Goal: Task Accomplishment & Management: Complete application form

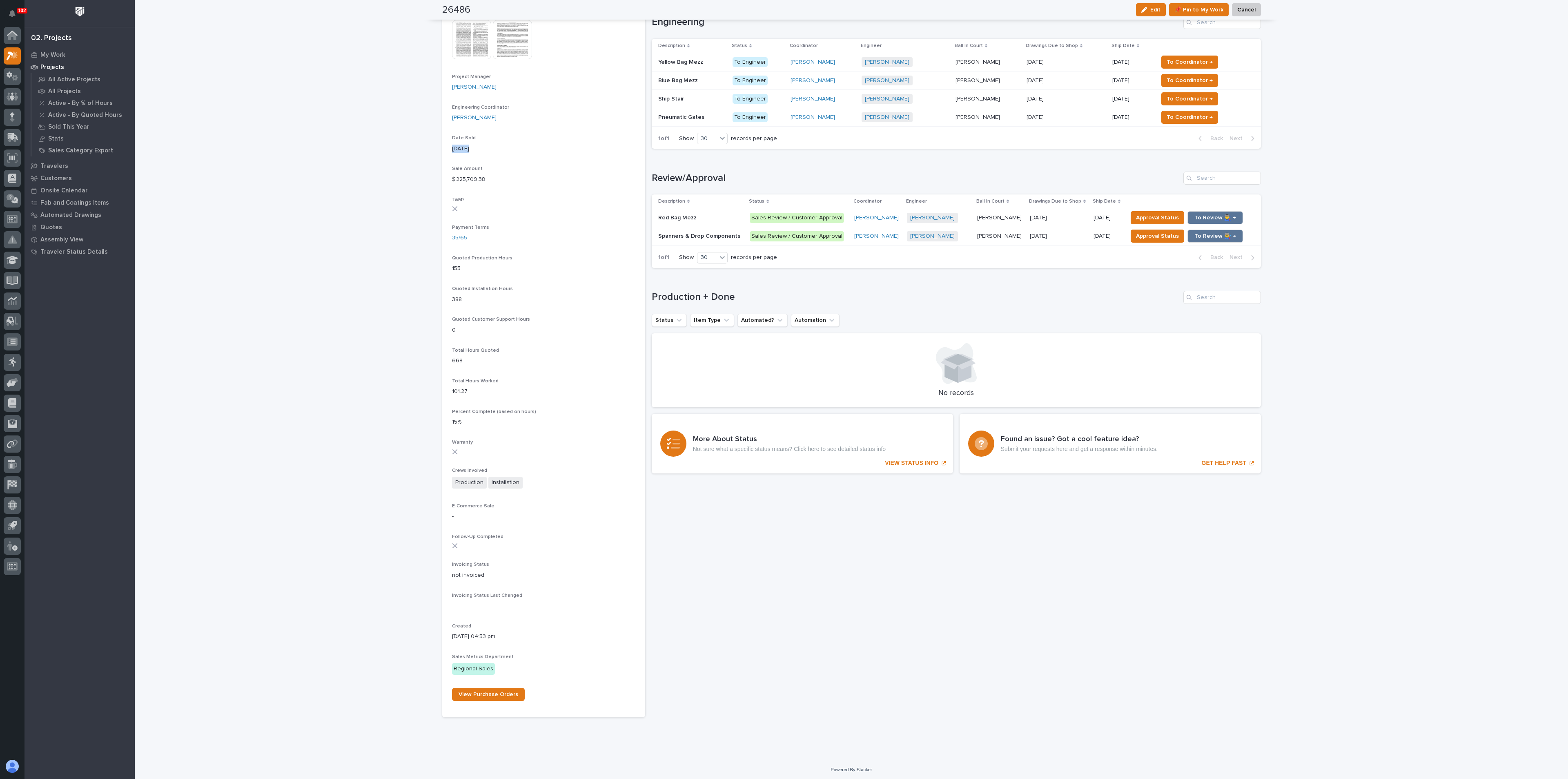
scroll to position [397, 0]
click at [55, 79] on p "All Active Projects" at bounding box center [74, 79] width 52 height 7
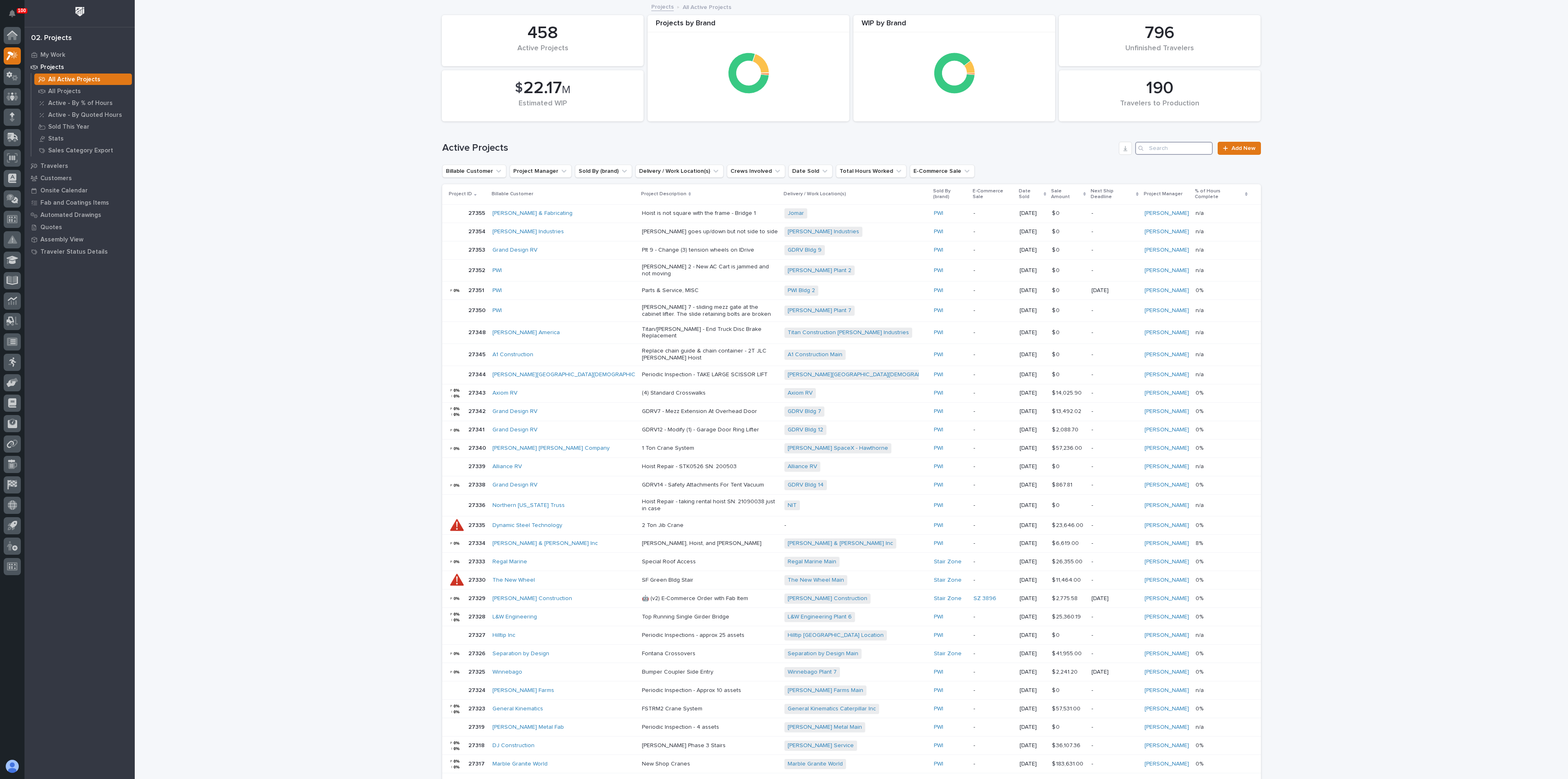
click at [1151, 149] on input "Search" at bounding box center [1174, 148] width 78 height 13
type input "clayton"
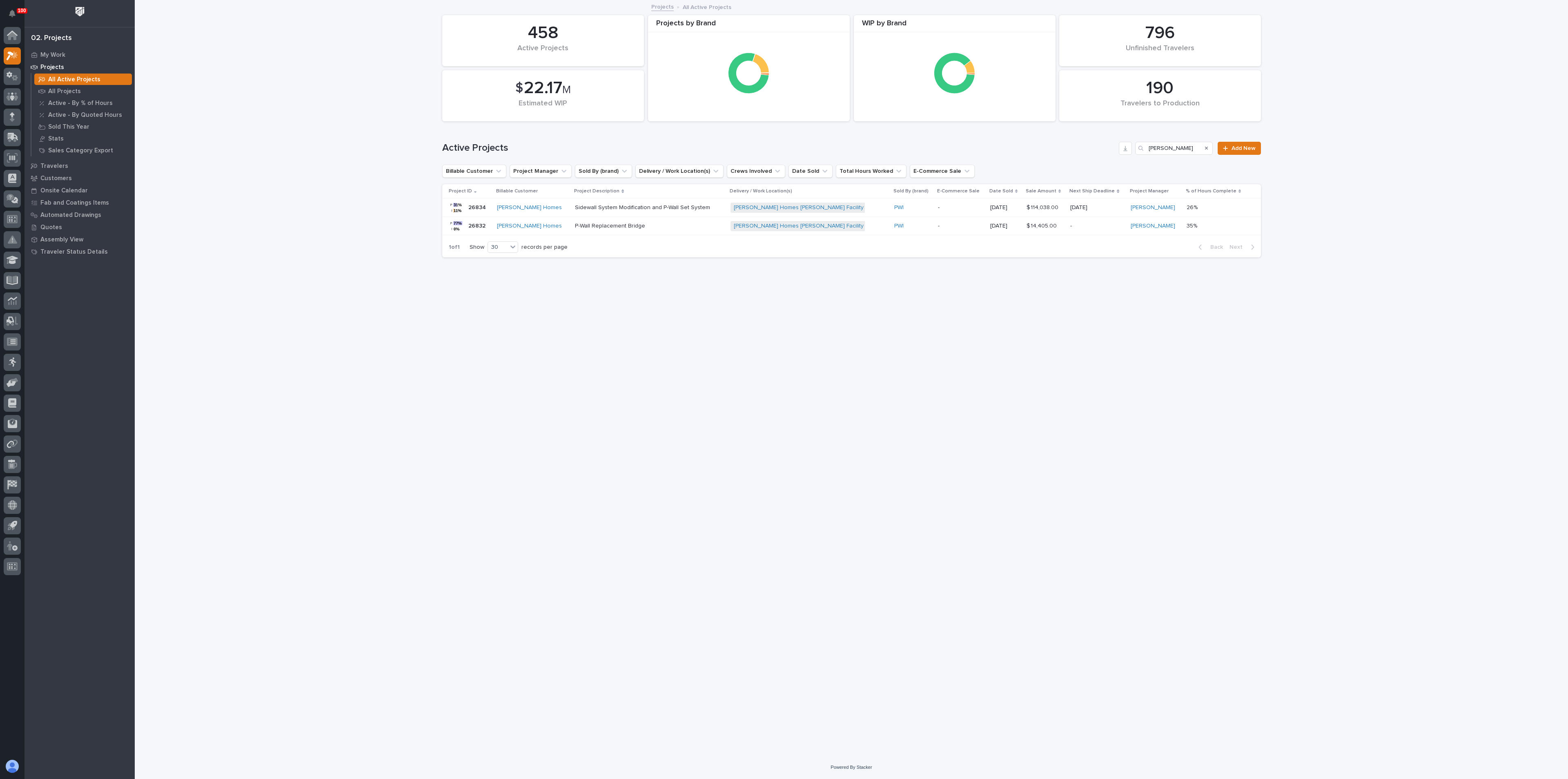
click at [596, 211] on p "Sidewall System Modification and P-Wall Set System" at bounding box center [646, 207] width 143 height 7
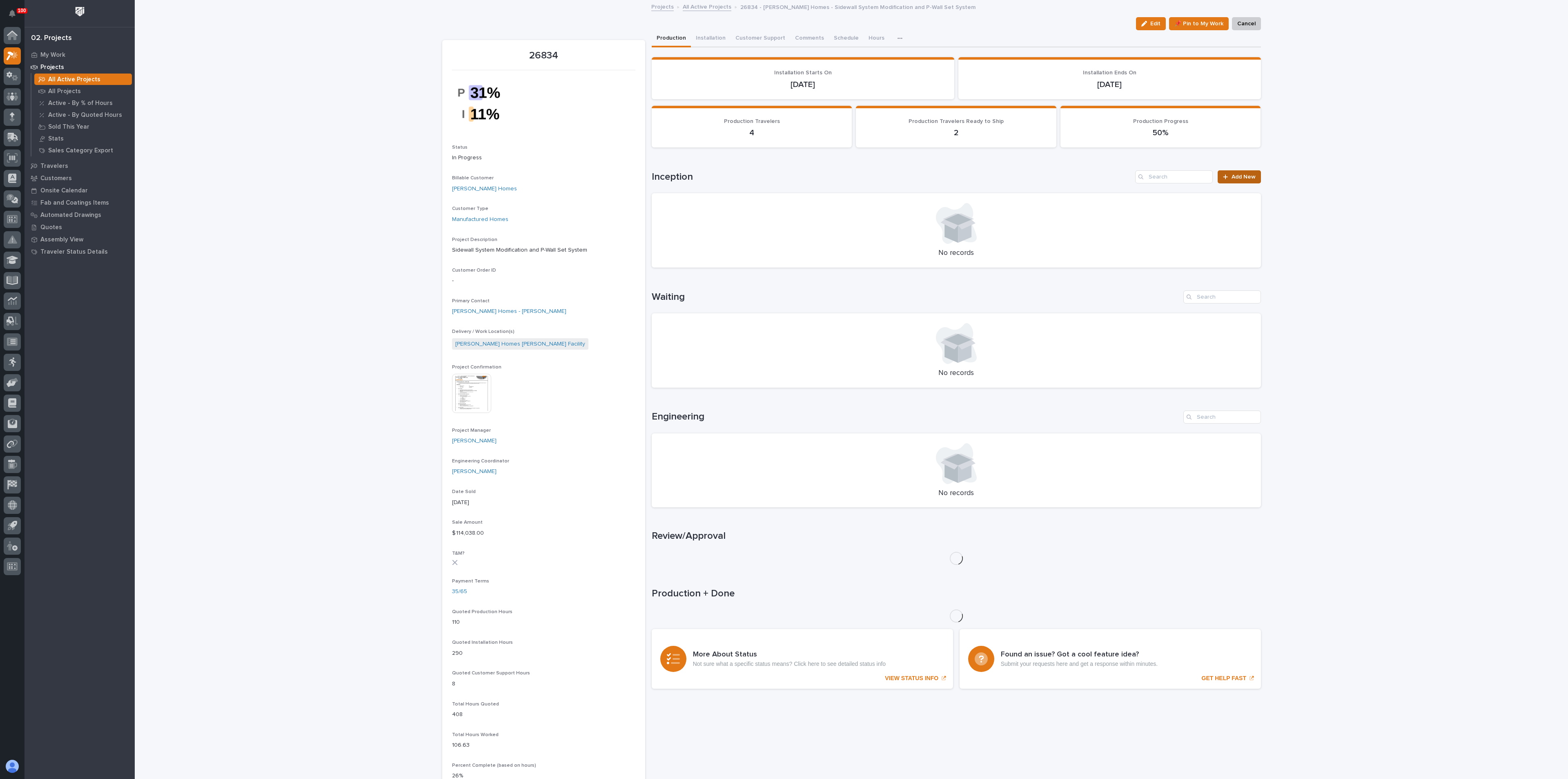
click at [1245, 176] on span "Add New" at bounding box center [1243, 176] width 24 height 6
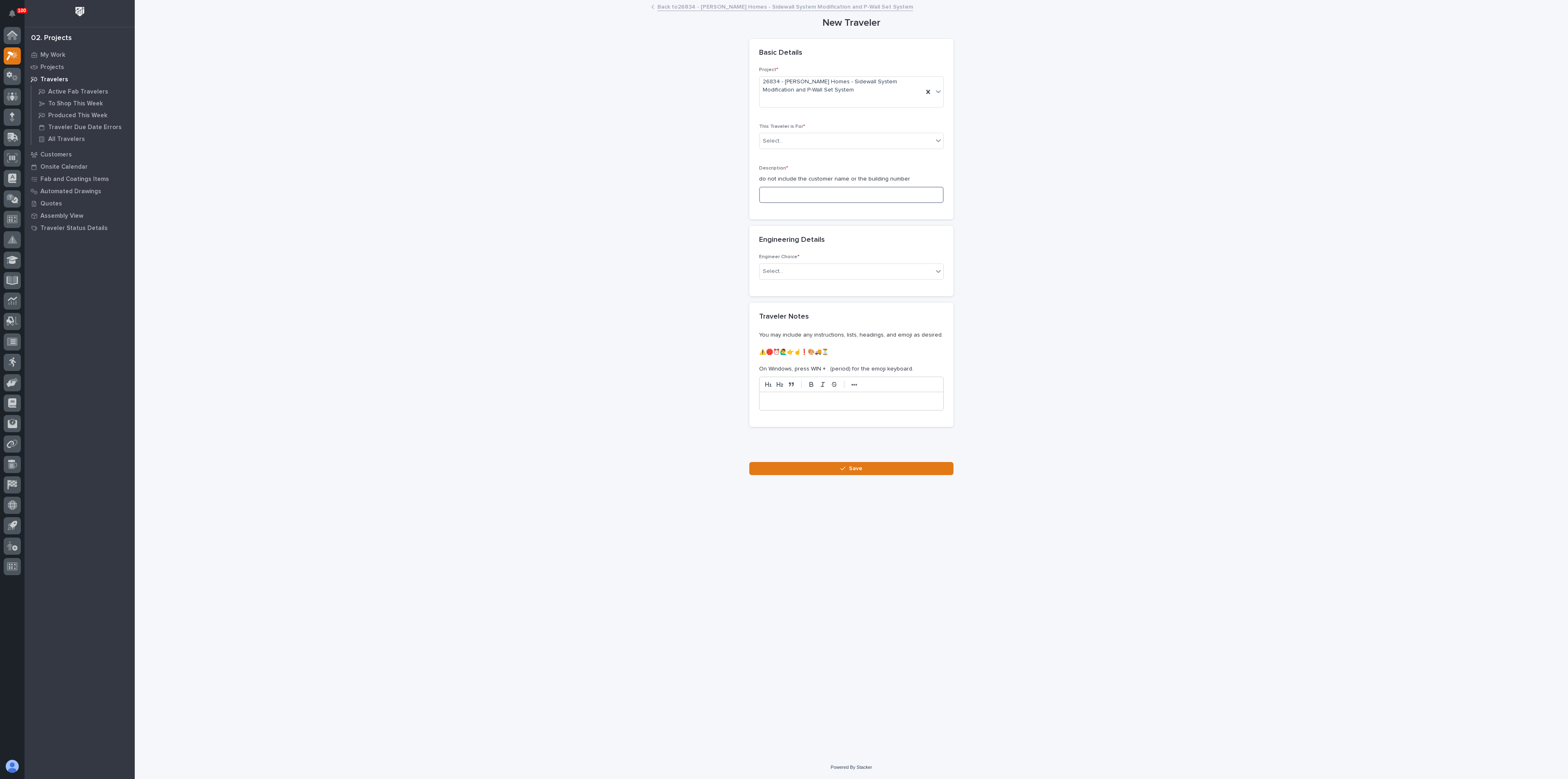
click at [783, 191] on input at bounding box center [851, 194] width 185 height 16
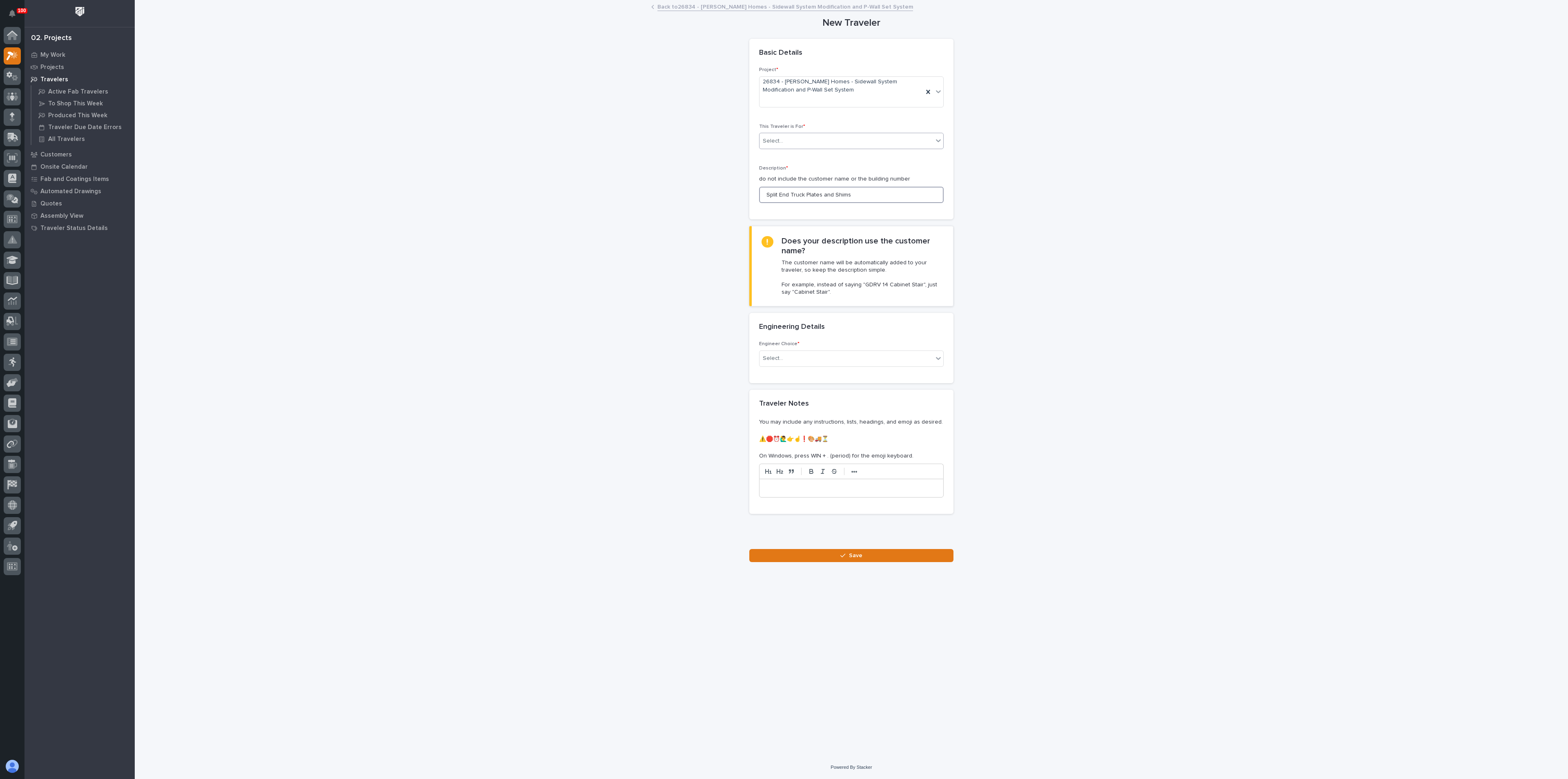
type input "Split End Truck Plates and Shims"
click at [780, 139] on div "Select..." at bounding box center [773, 141] width 21 height 8
click at [784, 153] on span "Production" at bounding box center [778, 156] width 32 height 9
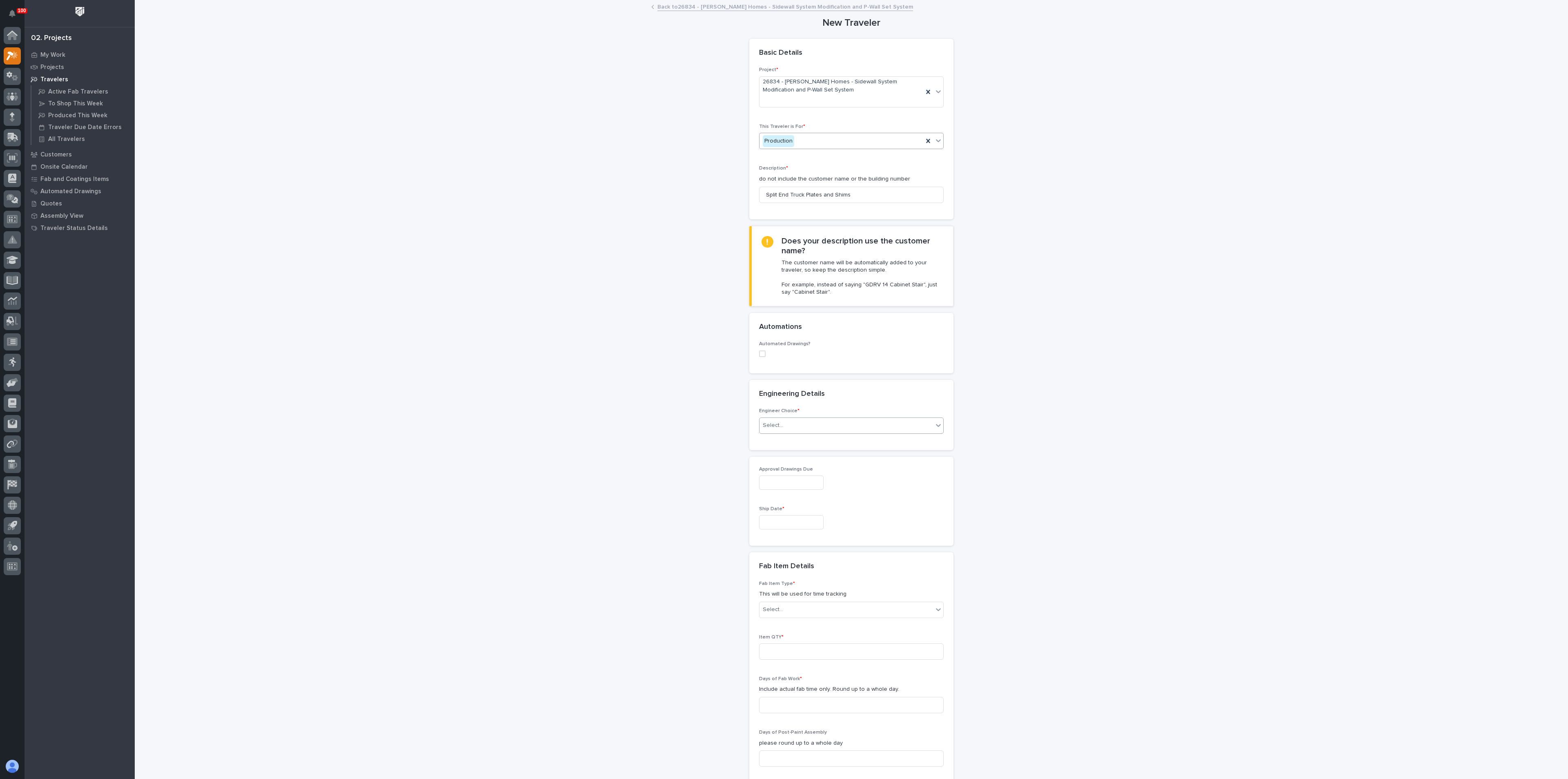
click at [781, 431] on div "Select..." at bounding box center [846, 425] width 174 height 14
click at [778, 470] on div "I know who will draw this" at bounding box center [846, 470] width 183 height 14
click at [788, 563] on div "Select..." at bounding box center [838, 560] width 157 height 14
type input "*******"
click at [772, 580] on div "[PERSON_NAME]" at bounding box center [846, 576] width 183 height 14
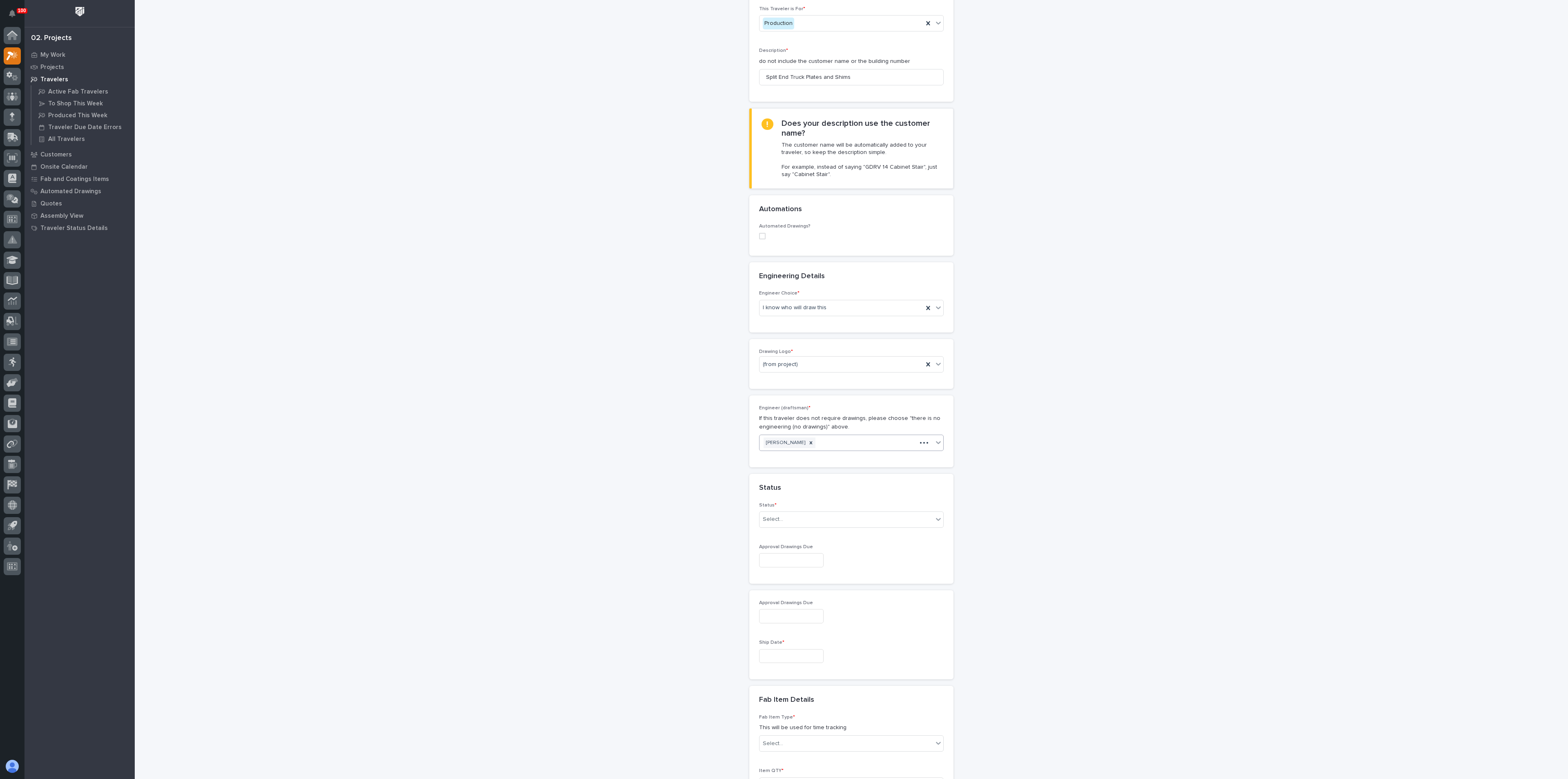
scroll to position [122, 0]
click at [787, 516] on div "Select..." at bounding box center [846, 514] width 174 height 14
click at [789, 546] on div "To Engineer" at bounding box center [846, 545] width 183 height 14
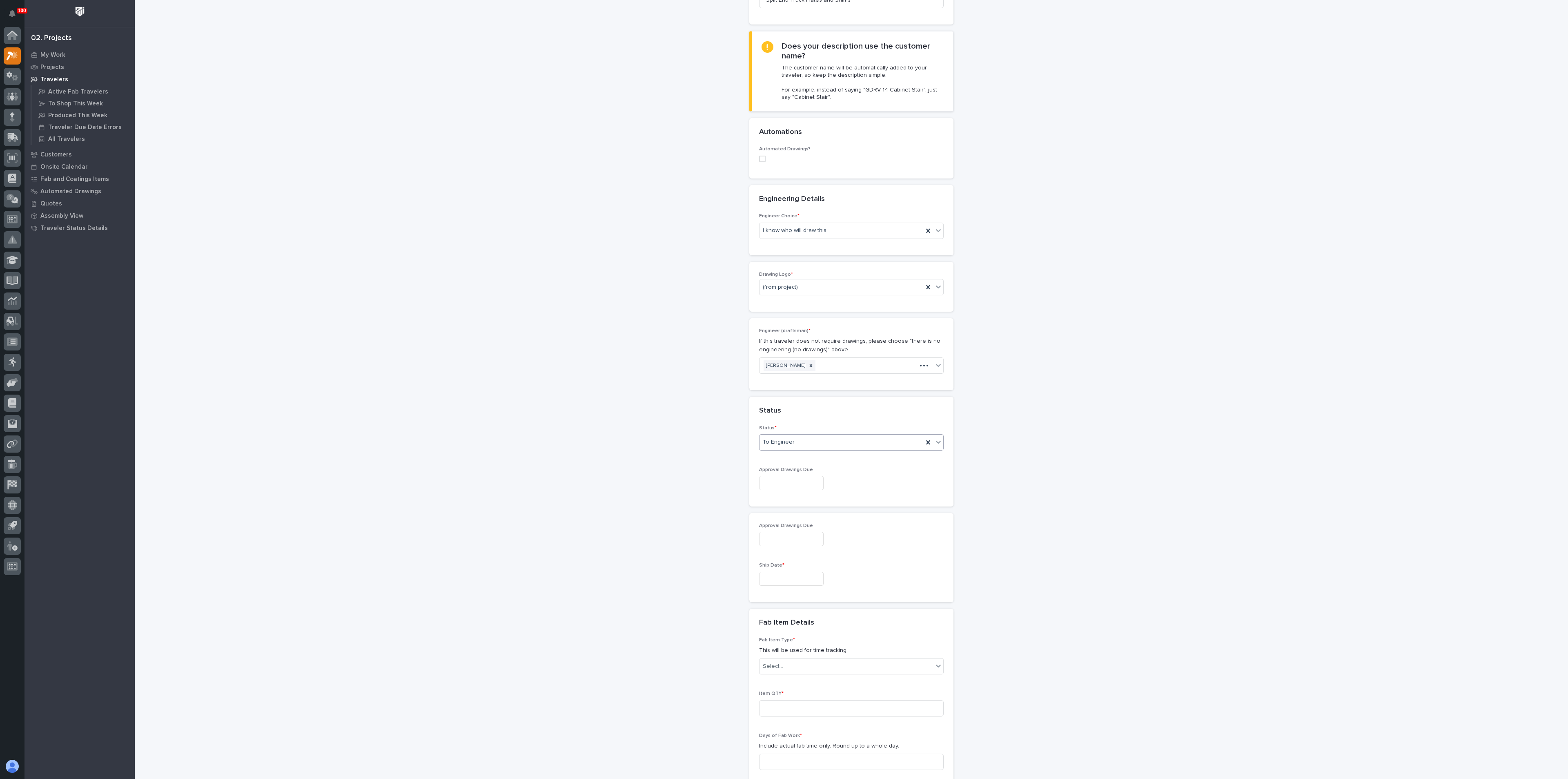
scroll to position [306, 0]
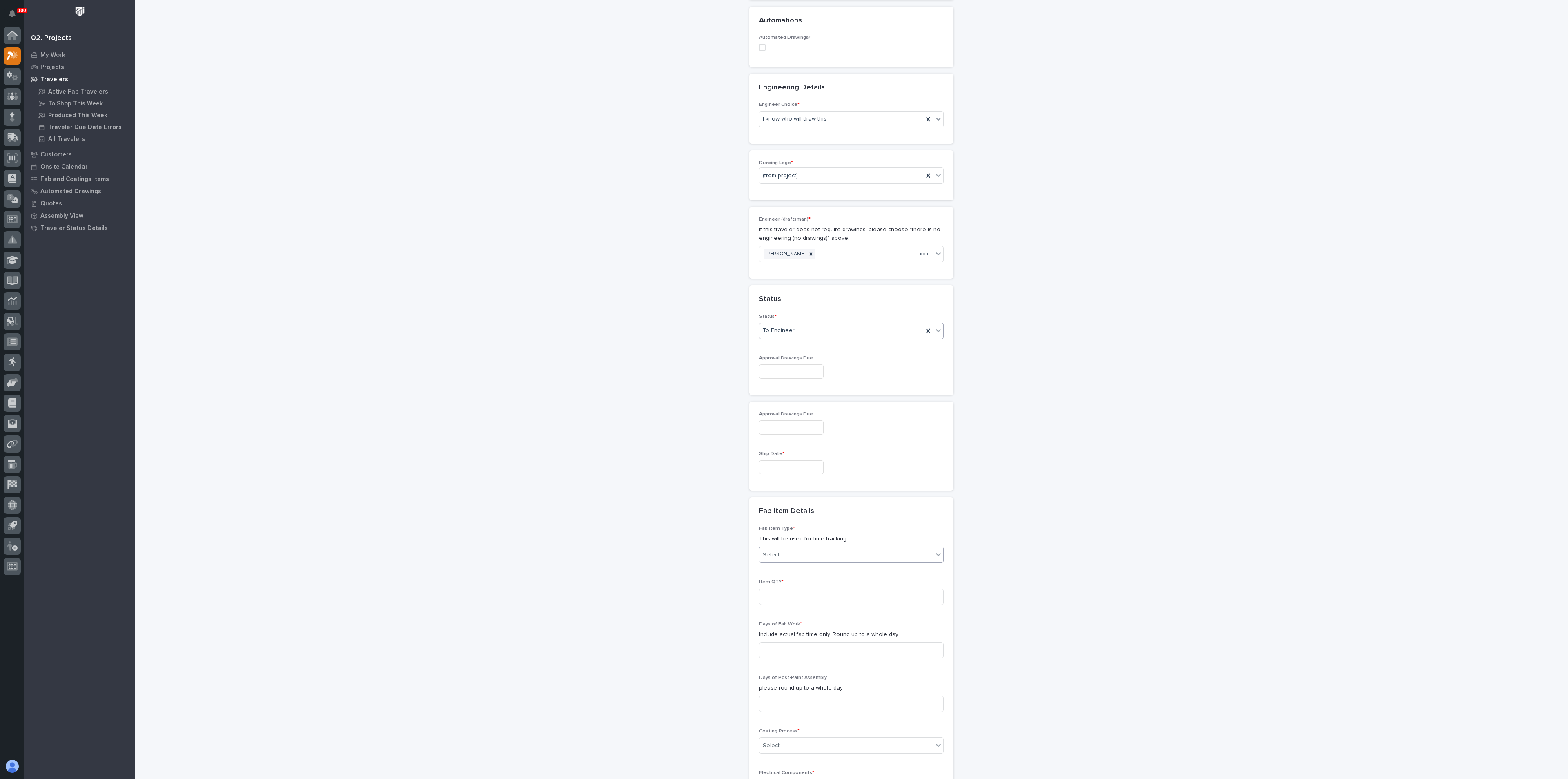
click at [806, 556] on div "Select..." at bounding box center [846, 554] width 174 height 14
click at [779, 598] on div "Crane Components - Other" at bounding box center [846, 601] width 183 height 14
click at [662, 598] on div "New Traveler Loading... Saving… Loading... Saving… Basic Details Project * 2683…" at bounding box center [852, 348] width 819 height 1308
click at [792, 590] on input at bounding box center [851, 596] width 185 height 16
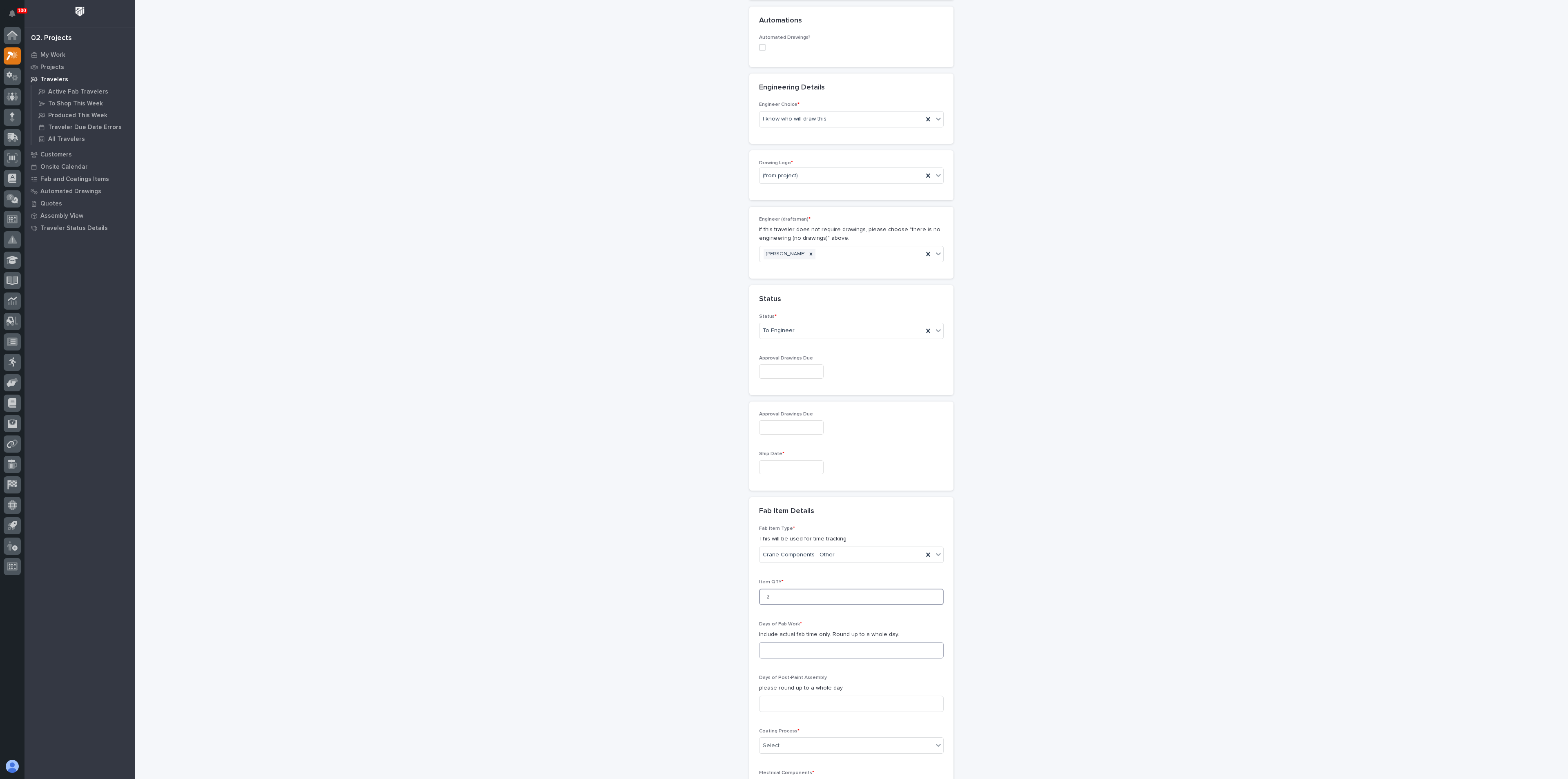
type input "2"
drag, startPoint x: 795, startPoint y: 643, endPoint x: 792, endPoint y: 646, distance: 4.2
click at [796, 643] on input at bounding box center [851, 650] width 185 height 16
type input "1"
click at [655, 671] on div "New Traveler Loading... Saving… Loading... Saving… Basic Details Project * 2683…" at bounding box center [852, 348] width 819 height 1308
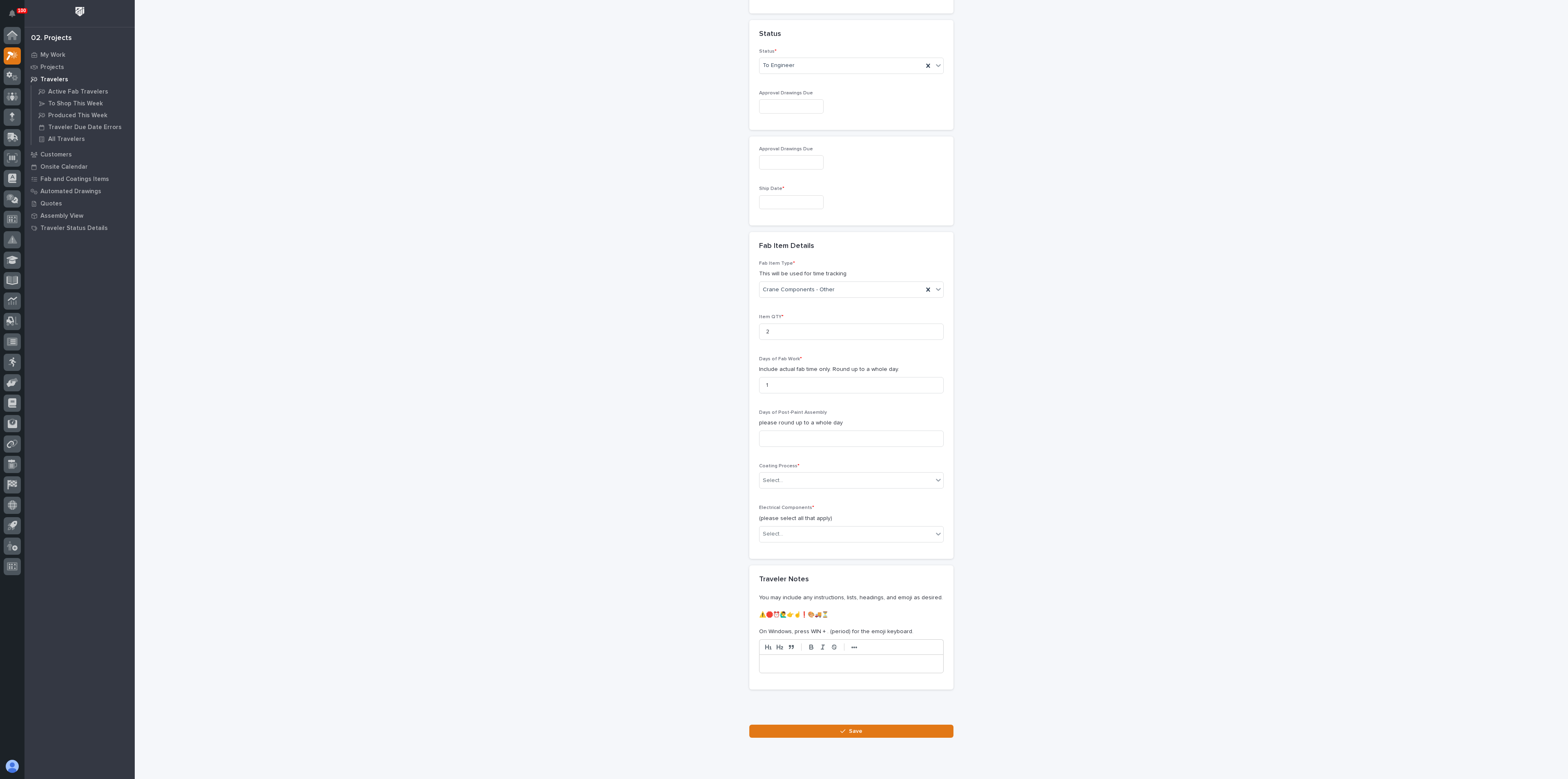
scroll to position [594, 0]
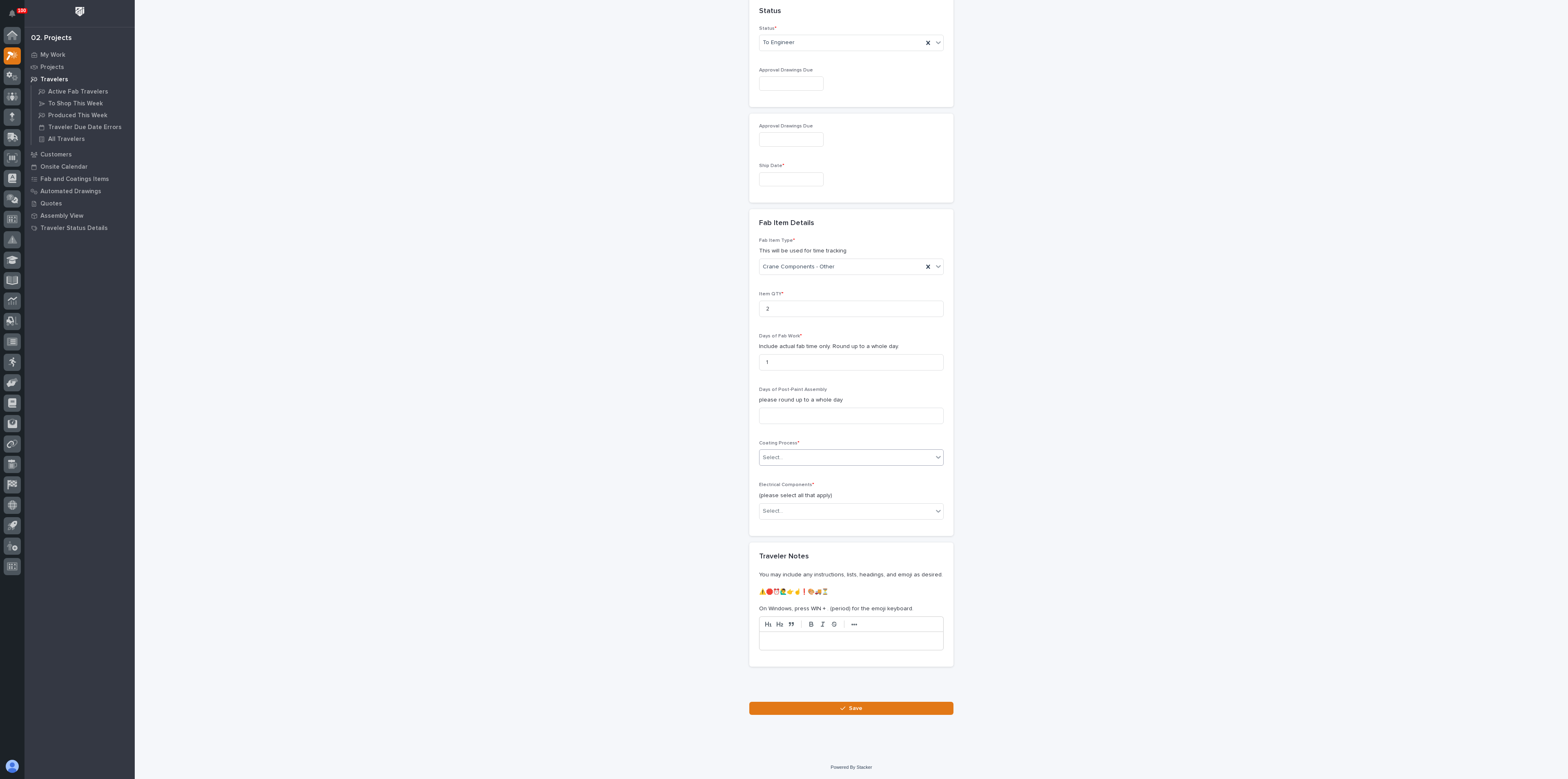
click at [777, 453] on div "Select..." at bounding box center [773, 457] width 21 height 8
click at [789, 487] on div "In-House Paint/Powder" at bounding box center [846, 487] width 183 height 14
click at [670, 520] on div "New Traveler Loading... Saving… Loading... Saving… Basic Details Project * 2683…" at bounding box center [852, 61] width 819 height 1308
click at [785, 520] on div "Electrical Components * (please select all that apply) Select..." at bounding box center [851, 504] width 185 height 44
click at [785, 514] on div "Select..." at bounding box center [846, 511] width 174 height 14
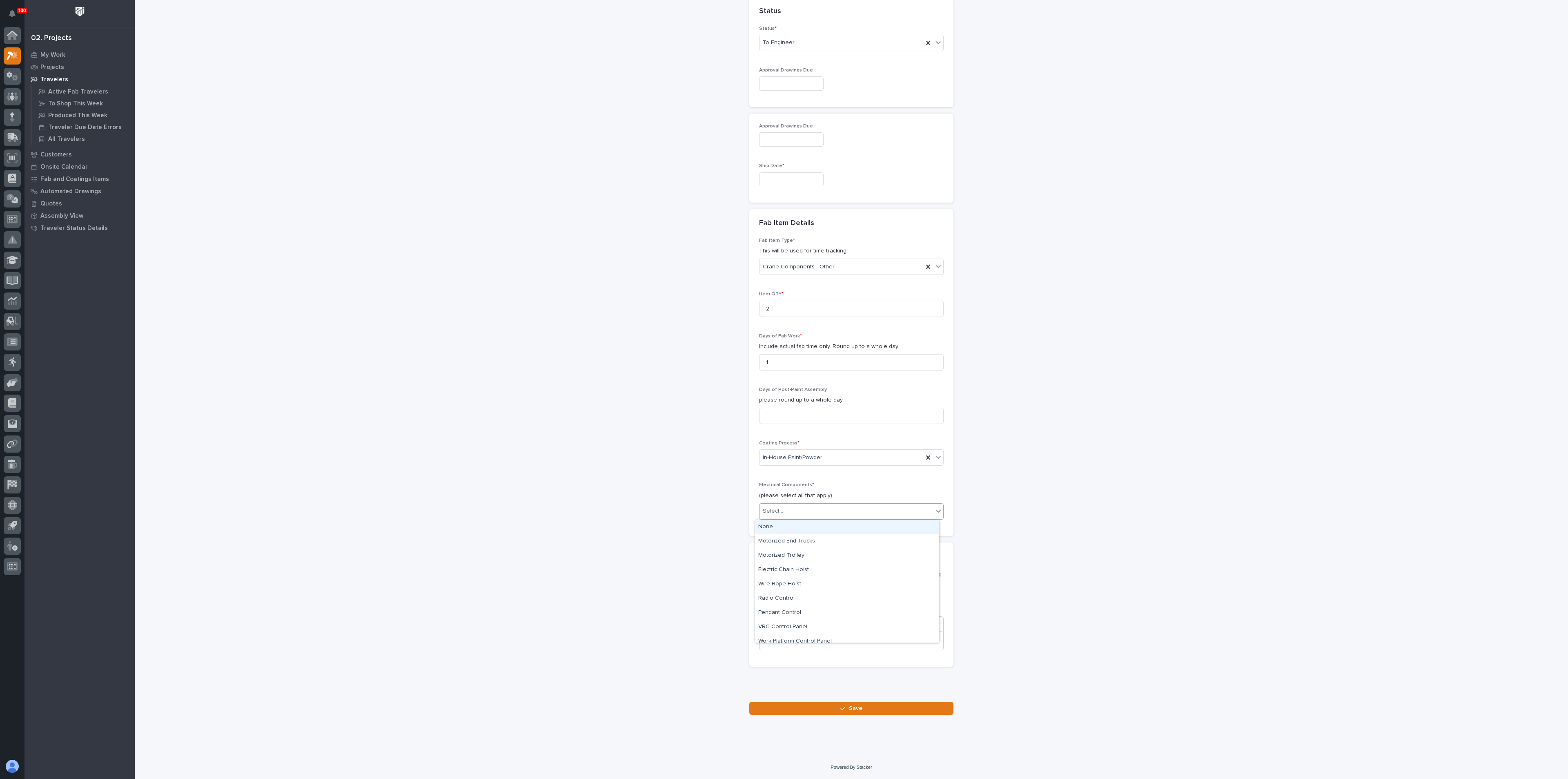
click at [776, 529] on div "None" at bounding box center [846, 527] width 183 height 14
click at [622, 574] on div "New Traveler Loading... Saving… Loading... Saving… Basic Details Project * 2683…" at bounding box center [852, 61] width 819 height 1308
click at [858, 711] on button "Save" at bounding box center [851, 708] width 204 height 13
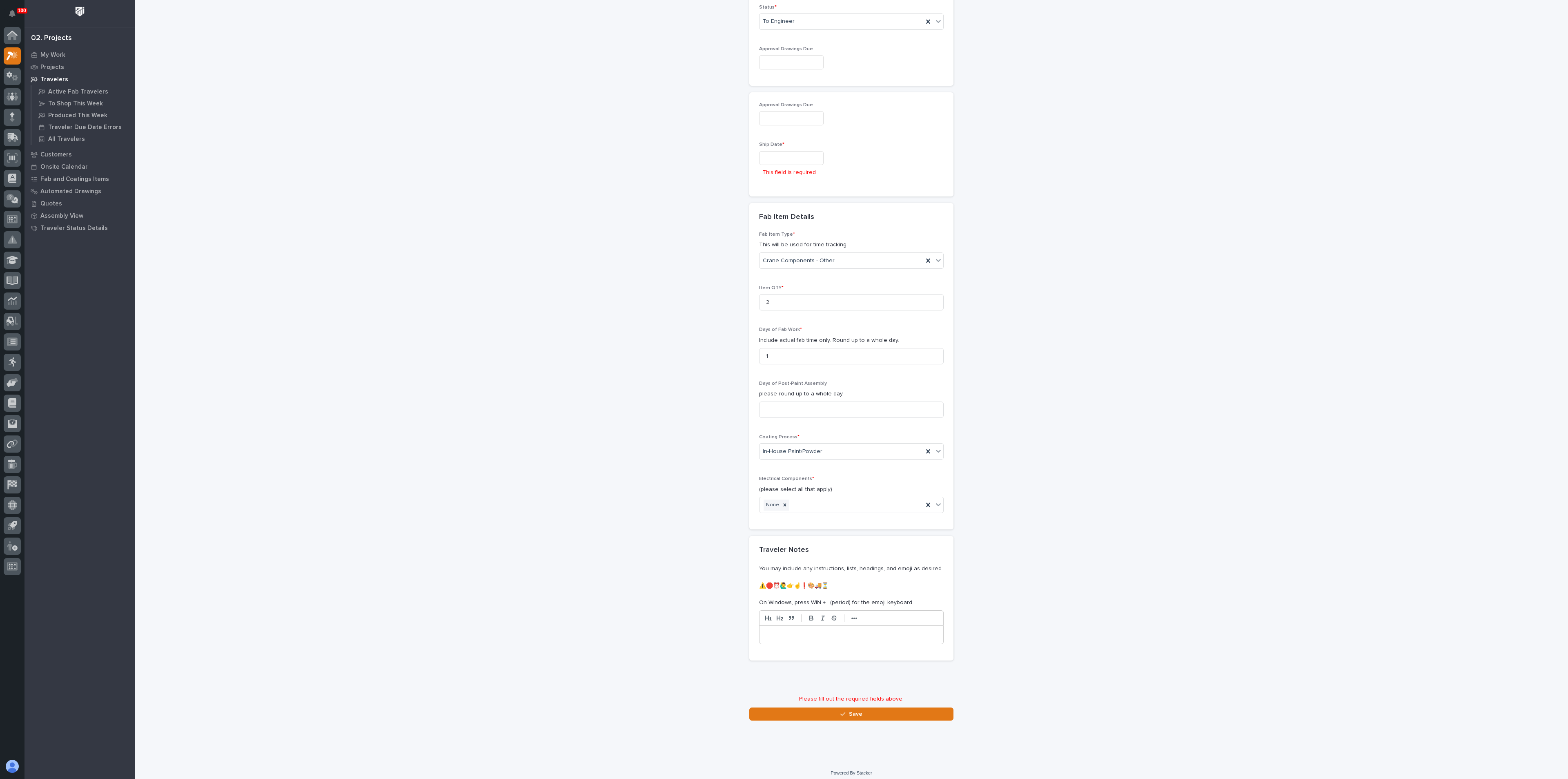
click at [794, 160] on input "text" at bounding box center [791, 158] width 64 height 14
click at [758, 89] on div "13" at bounding box center [755, 91] width 11 height 11
type input "**********"
click at [827, 706] on button "Save" at bounding box center [851, 708] width 204 height 13
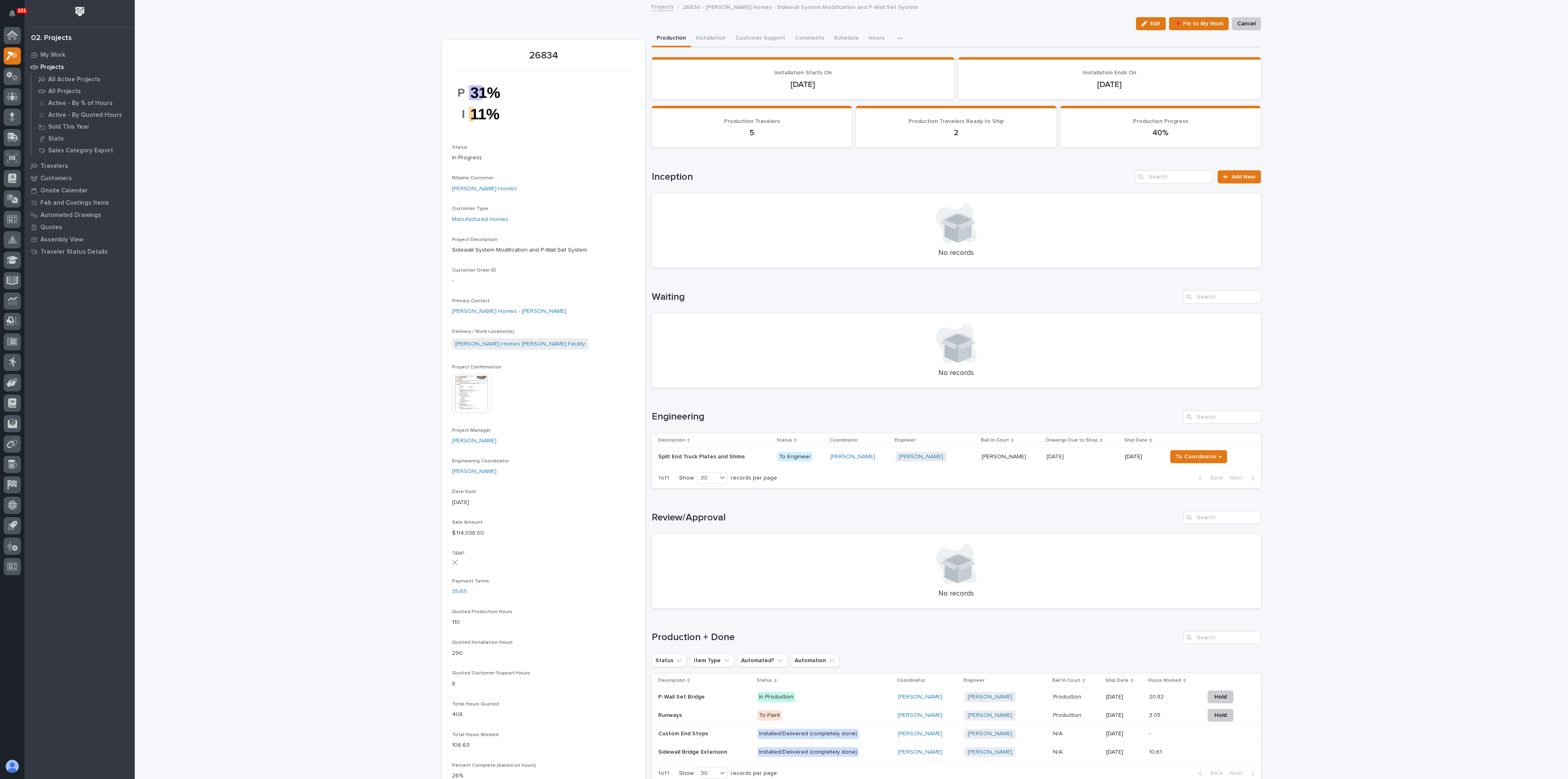
click at [834, 520] on h1 "Review/Approval" at bounding box center [915, 518] width 528 height 12
click at [767, 507] on div "Loading... Saving… Review/Approval No records" at bounding box center [956, 554] width 609 height 120
click at [221, 622] on div "Loading... Saving… Loading... Saving… 26834 Edit 📌 Pin to My Work Cancel Edit 📌…" at bounding box center [851, 556] width 1433 height 1111
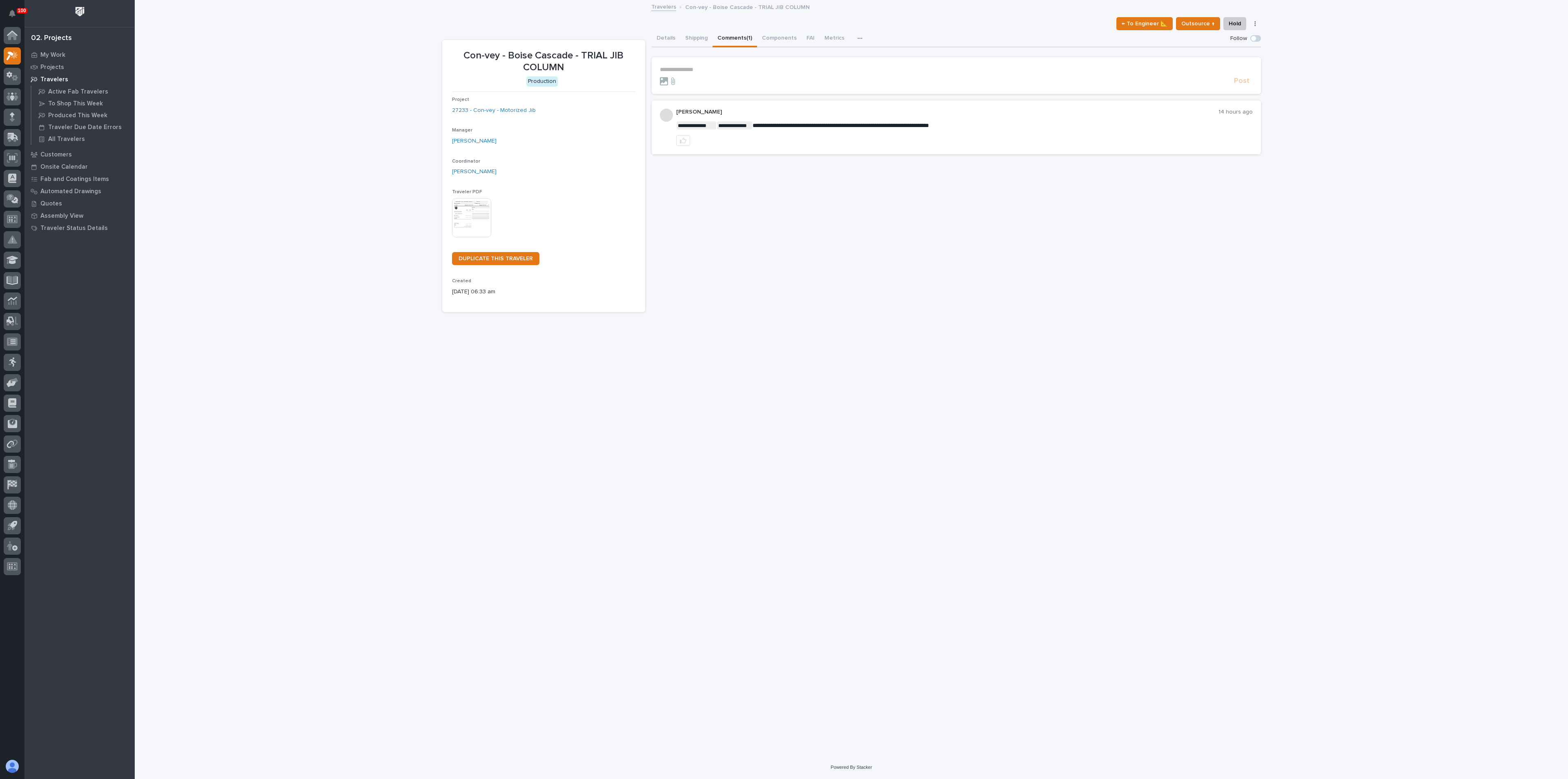
click at [705, 71] on p "**********" at bounding box center [956, 70] width 593 height 7
click at [1246, 83] on span "Post" at bounding box center [1242, 84] width 15 height 10
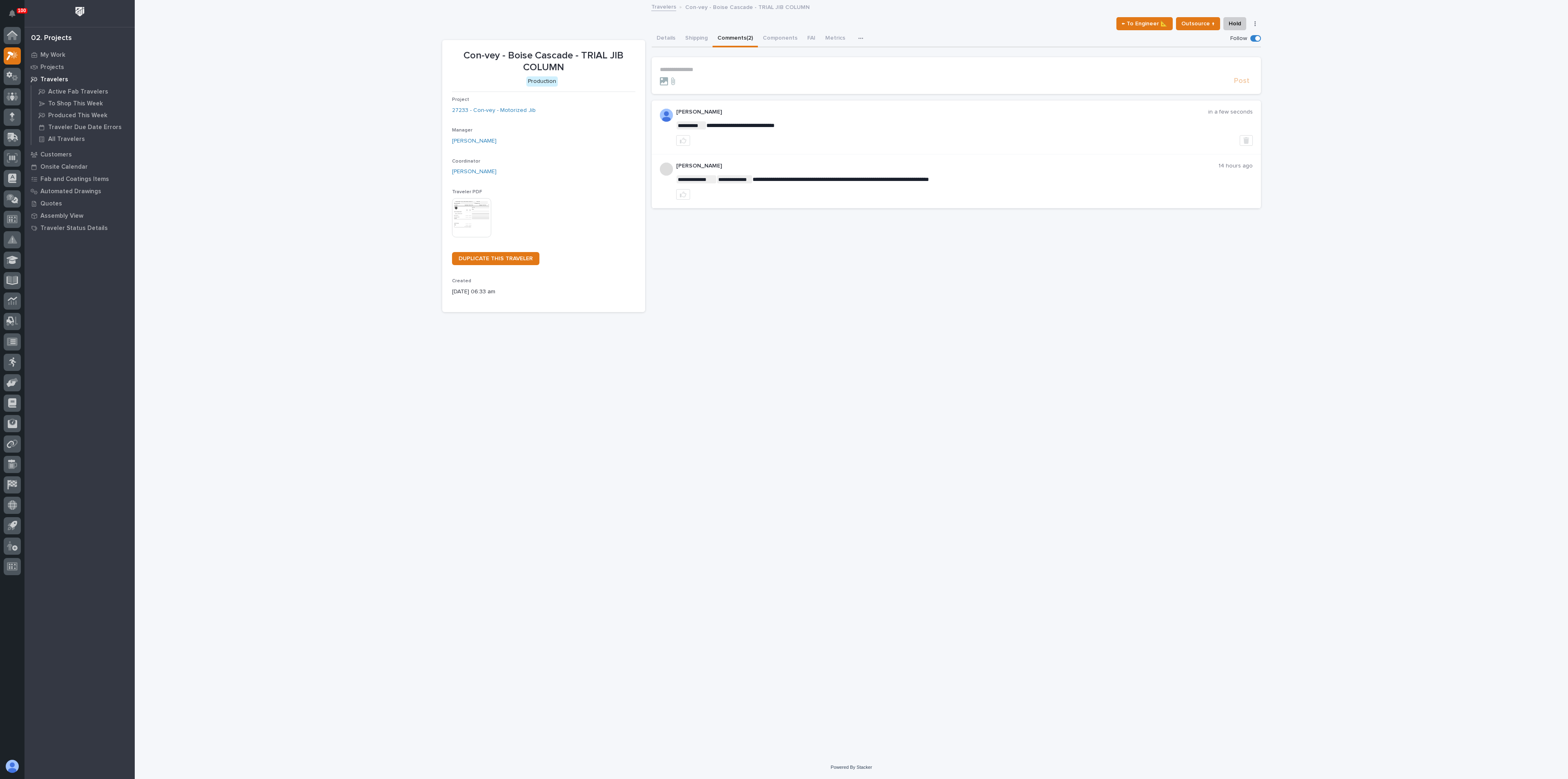
click at [812, 320] on div "**********" at bounding box center [852, 368] width 827 height 735
